Goal: Find specific page/section: Find specific page/section

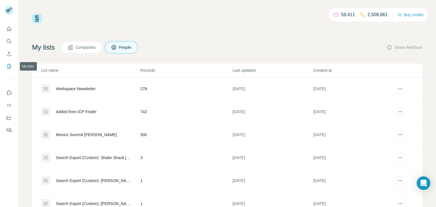
click at [10, 66] on icon "My lists" at bounding box center [9, 67] width 6 height 6
click at [70, 90] on div "Workspace Newsletter" at bounding box center [76, 89] width 40 height 6
click at [99, 88] on div "Workspace Newsletter" at bounding box center [90, 88] width 99 height 9
